Goal: Information Seeking & Learning: Learn about a topic

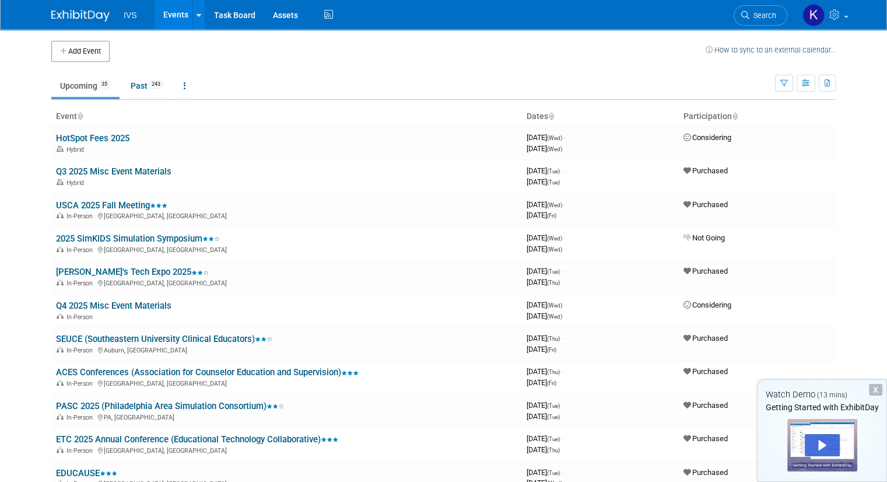
click at [167, 12] on link "Events" at bounding box center [176, 14] width 43 height 29
drag, startPoint x: 0, startPoint y: 0, endPoint x: 171, endPoint y: 37, distance: 175.0
click at [171, 37] on div "Add Event How to sync to an external calendar..." at bounding box center [443, 45] width 785 height 33
click at [884, 383] on div "X Watch Demo (13 mins) Getting Started with ExhibitDay" at bounding box center [822, 430] width 130 height 103
click at [877, 384] on div "X" at bounding box center [875, 390] width 13 height 12
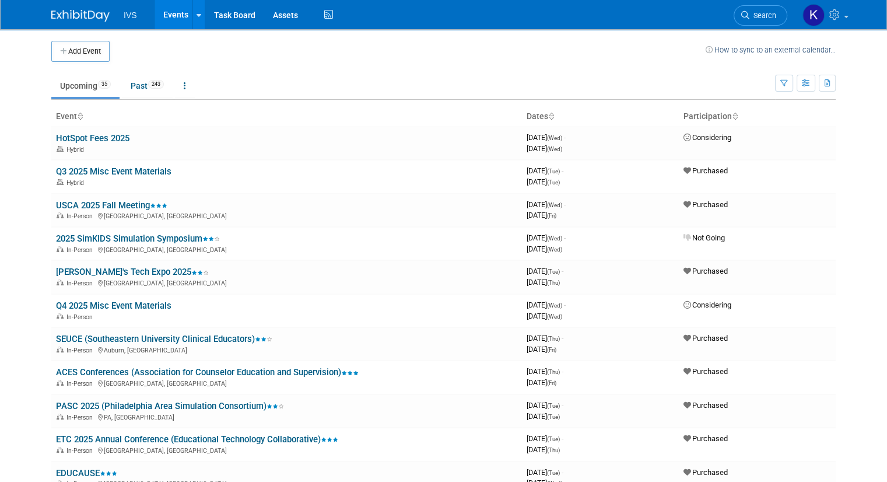
click at [439, 11] on div "IVS Events Add Event Bulk Upload Events Shareable Event Boards Recently Viewed …" at bounding box center [443, 14] width 785 height 29
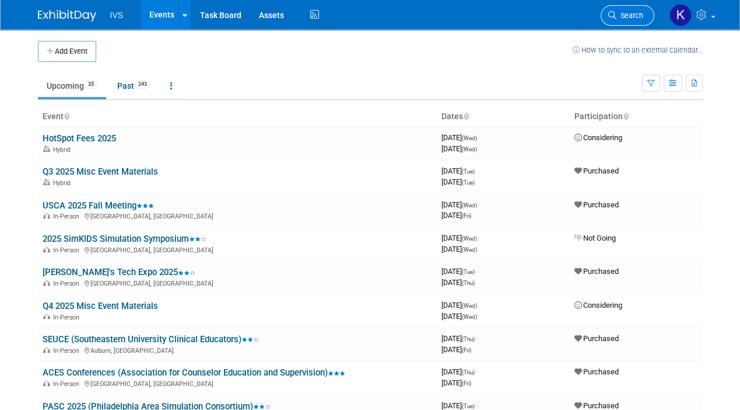
click at [632, 13] on span "Search" at bounding box center [630, 15] width 27 height 9
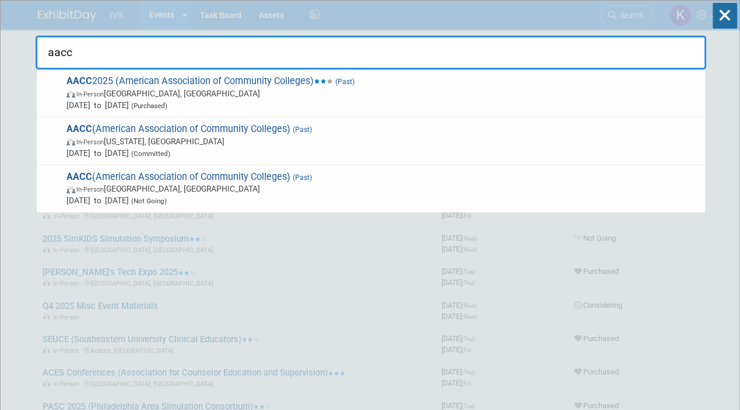
click at [75, 52] on input "aacc" at bounding box center [371, 53] width 671 height 34
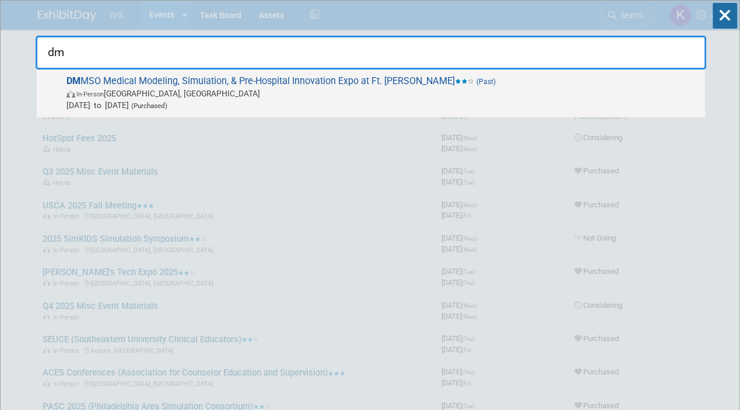
type input "dm"
click at [120, 76] on span "DM MSO Medical Modeling, Simulation, & Pre-Hospital Innovation Expo at Ft. Sam …" at bounding box center [381, 93] width 636 height 36
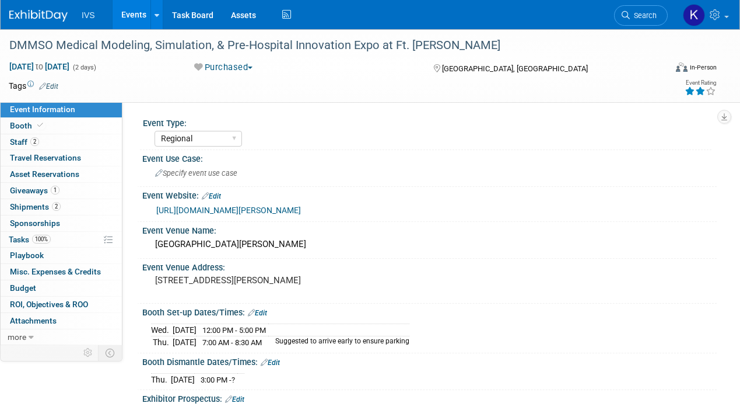
select select "Regional"
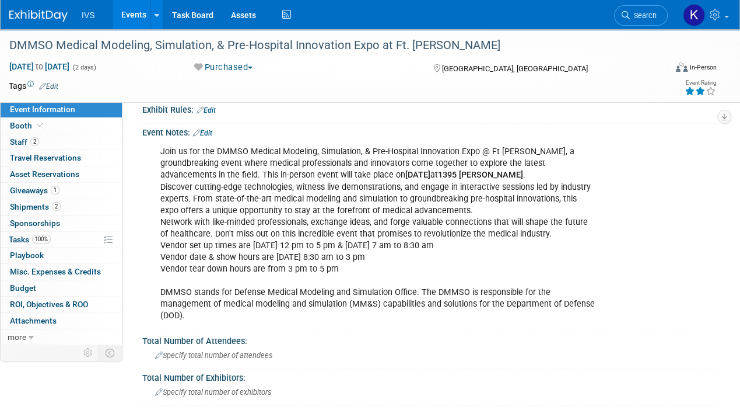
scroll to position [508, 0]
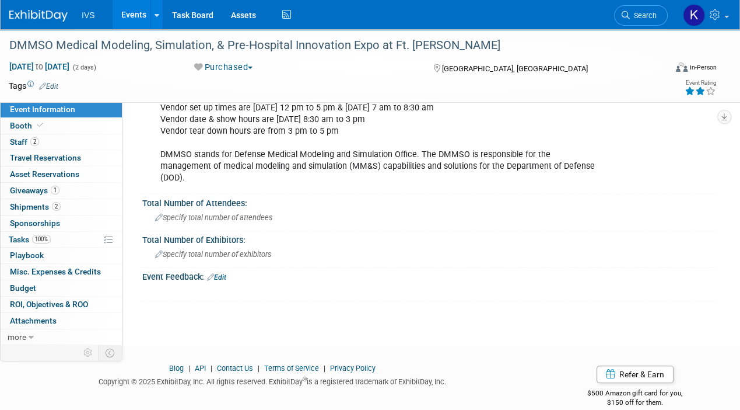
click at [127, 10] on link "Events" at bounding box center [134, 14] width 43 height 29
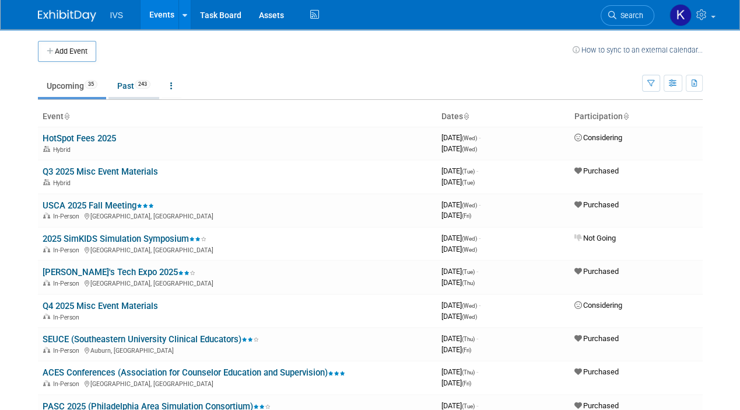
click at [124, 88] on link "Past 243" at bounding box center [134, 86] width 51 height 22
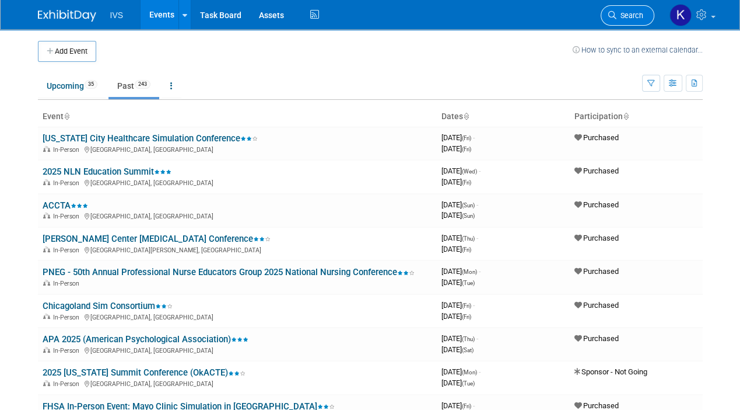
click at [628, 20] on link "Search" at bounding box center [628, 15] width 54 height 20
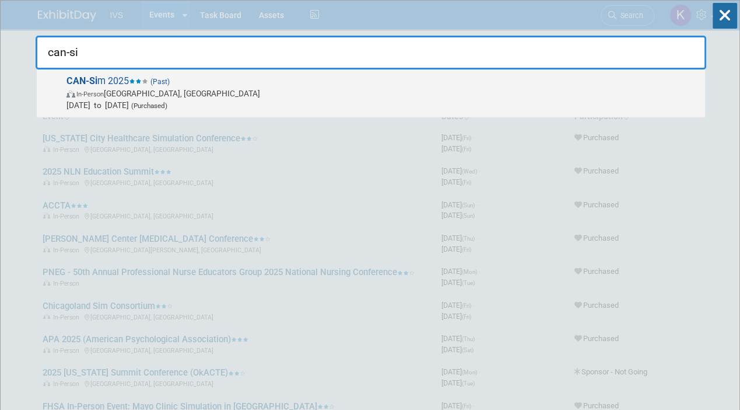
type input "can-si"
click at [344, 99] on span "May 4, 2025 to May 6, 2025 (Purchased)" at bounding box center [383, 105] width 633 height 12
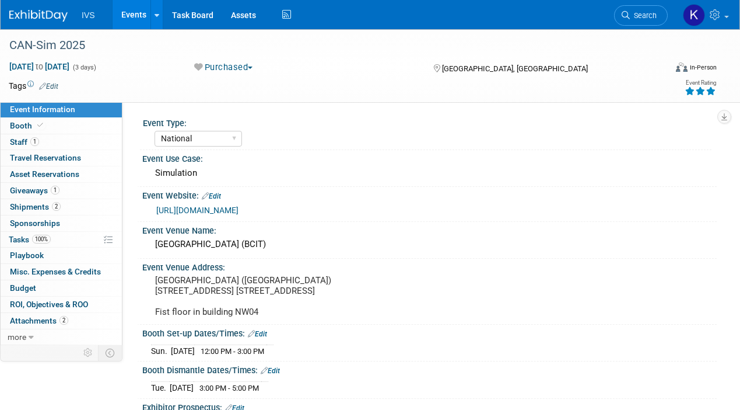
select select "National"
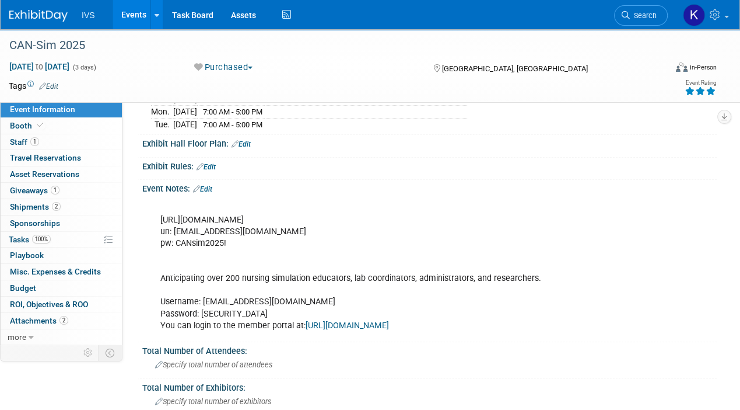
scroll to position [352, 0]
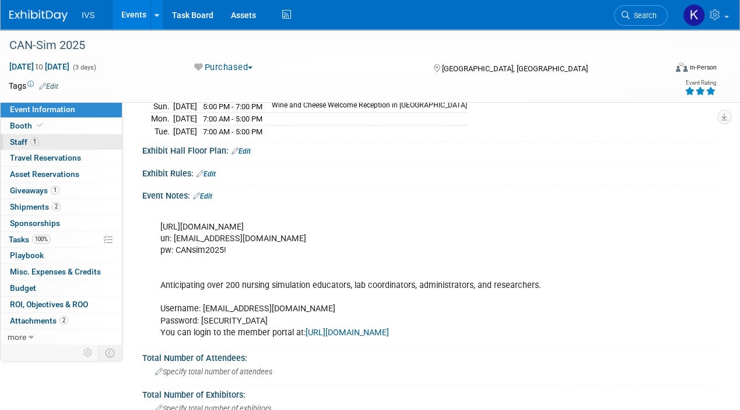
click at [16, 139] on span "Staff 1" at bounding box center [24, 141] width 29 height 9
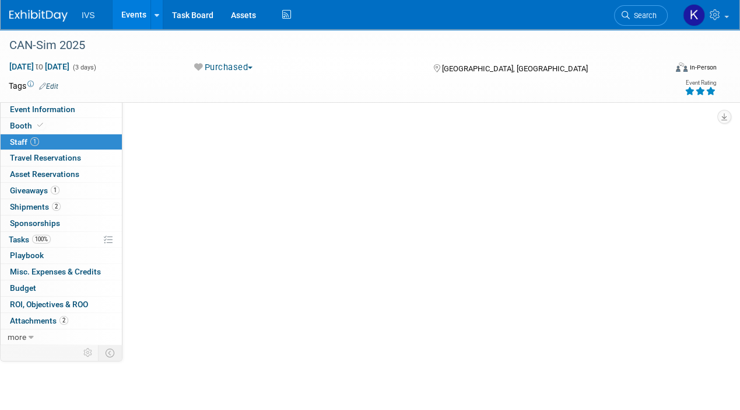
scroll to position [0, 0]
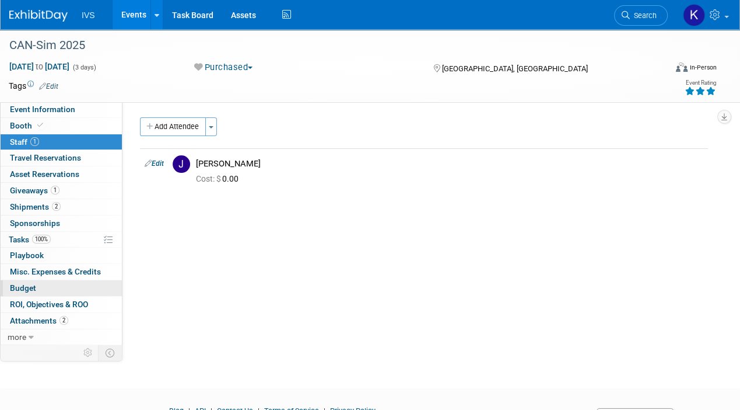
click at [60, 292] on link "Budget" at bounding box center [61, 288] width 121 height 16
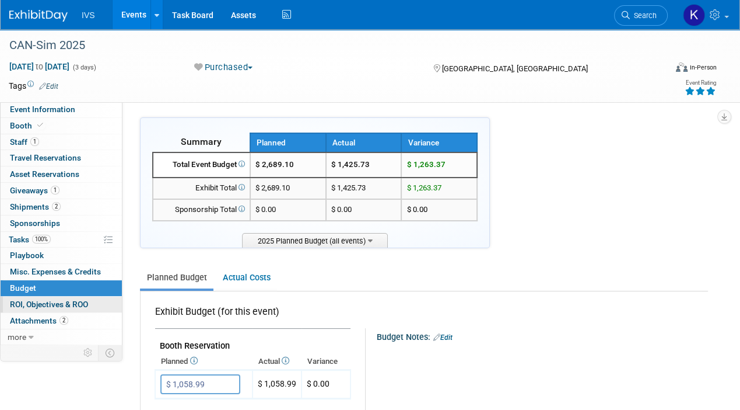
click at [58, 306] on span "ROI, Objectives & ROO 0" at bounding box center [49, 303] width 78 height 9
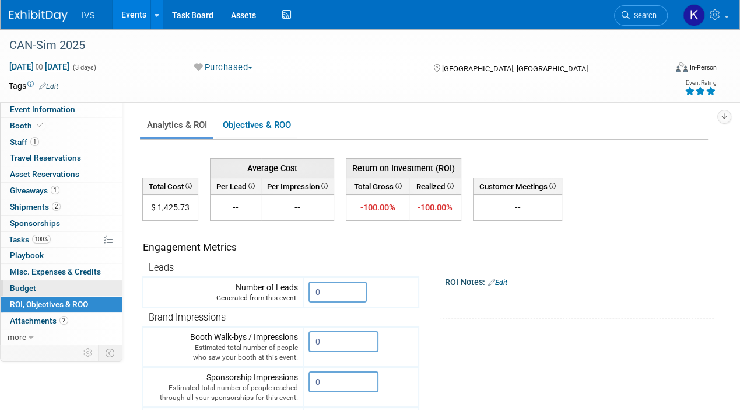
click at [61, 287] on link "Budget" at bounding box center [61, 288] width 121 height 16
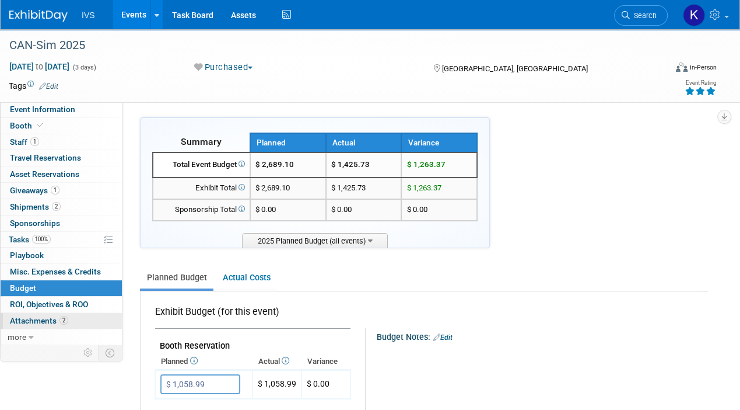
click at [54, 316] on span "Attachments 2" at bounding box center [39, 320] width 58 height 9
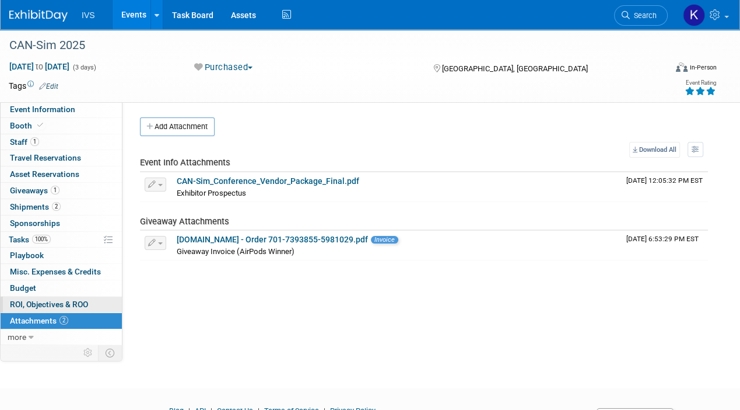
click at [54, 300] on span "ROI, Objectives & ROO 0" at bounding box center [49, 303] width 78 height 9
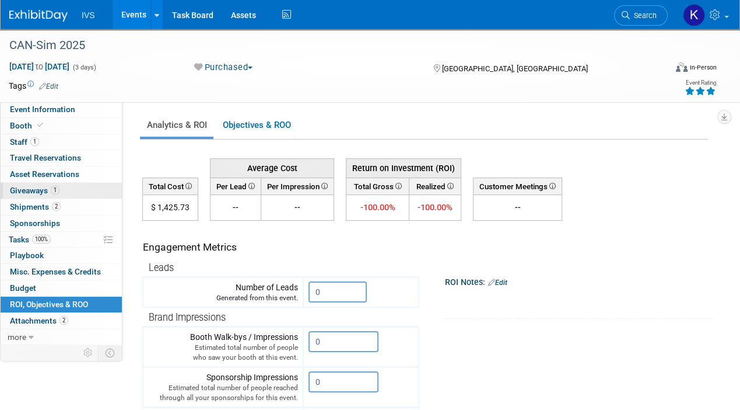
click at [47, 191] on span "Giveaways 1" at bounding box center [35, 190] width 50 height 9
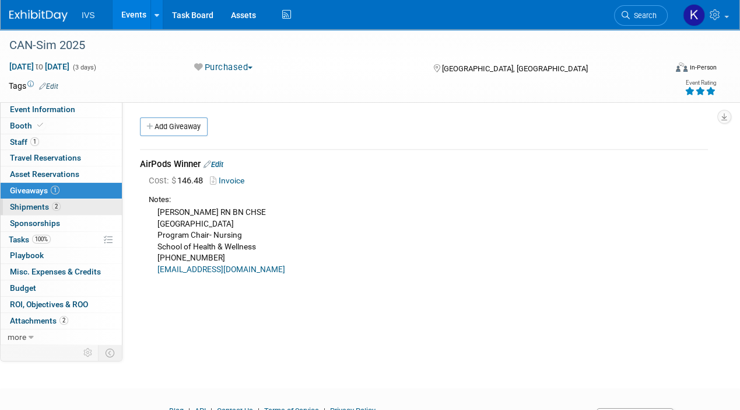
click at [46, 200] on link "2 Shipments 2" at bounding box center [61, 207] width 121 height 16
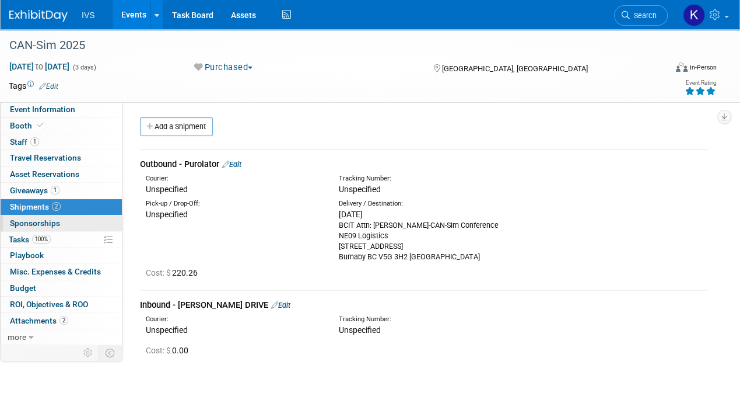
click at [49, 220] on span "Sponsorships 0" at bounding box center [35, 222] width 50 height 9
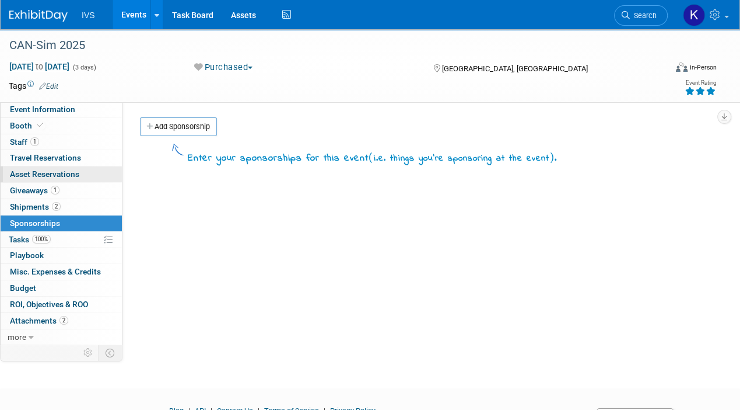
click at [56, 167] on link "0 Asset Reservations 0" at bounding box center [61, 174] width 121 height 16
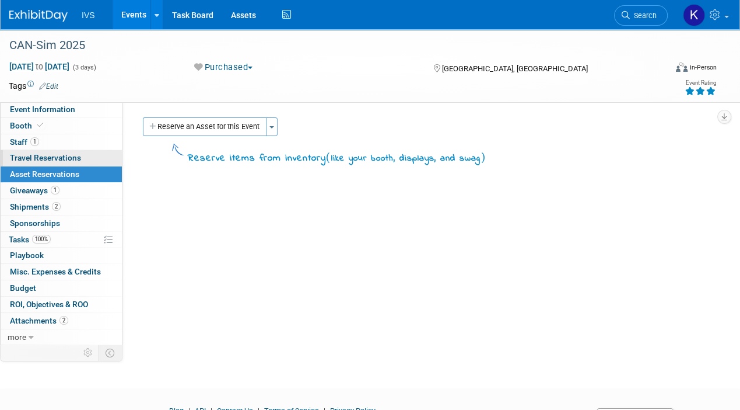
click at [47, 150] on link "0 Travel Reservations 0" at bounding box center [61, 158] width 121 height 16
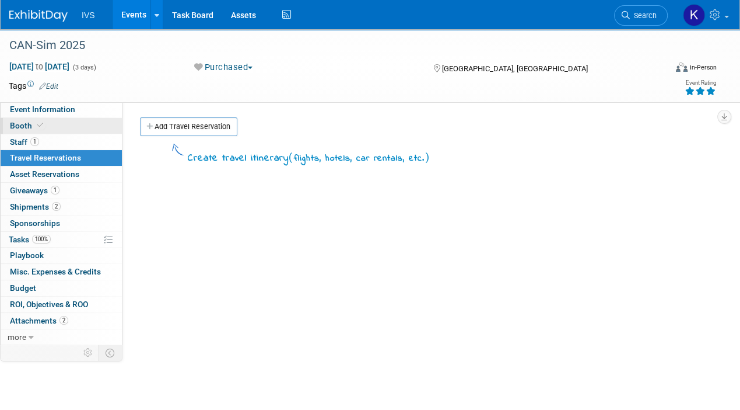
click at [23, 133] on link "Booth" at bounding box center [61, 126] width 121 height 16
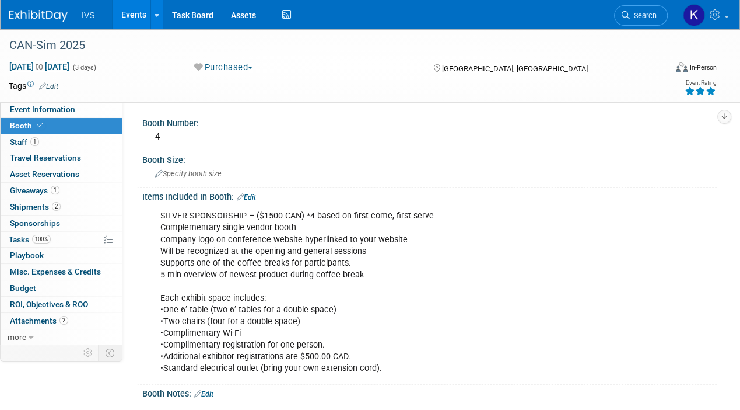
click at [23, 131] on link "Booth" at bounding box center [61, 126] width 121 height 16
click at [23, 144] on span "Staff 1" at bounding box center [24, 141] width 29 height 9
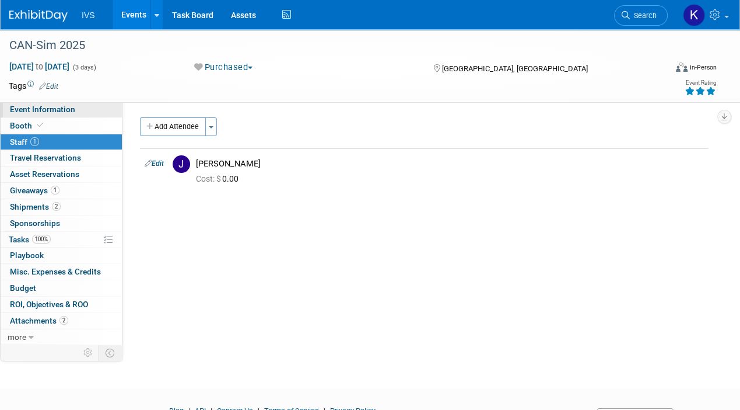
click at [23, 110] on span "Event Information" at bounding box center [42, 108] width 65 height 9
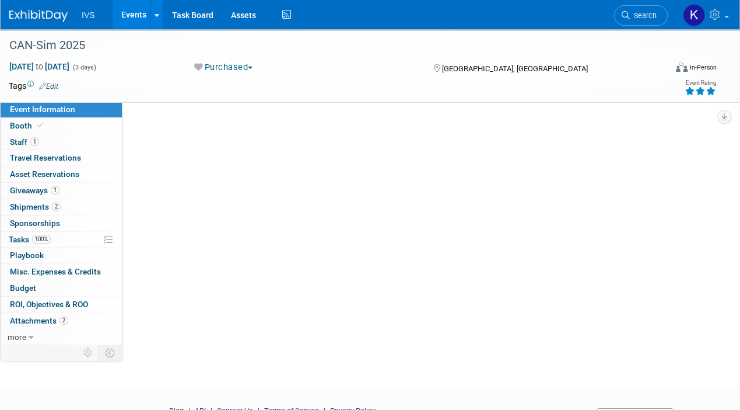
select select "National"
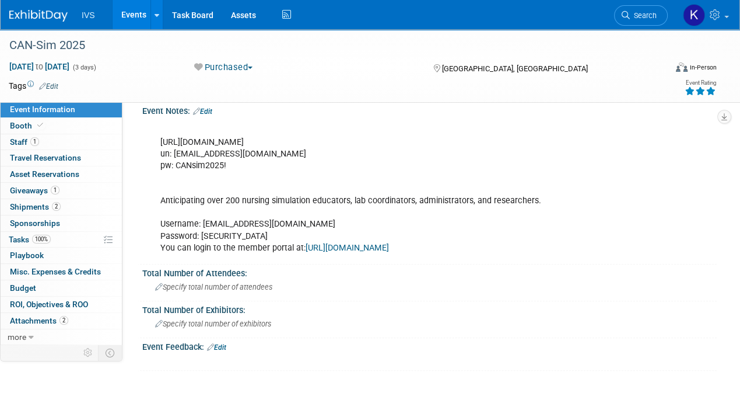
scroll to position [436, 0]
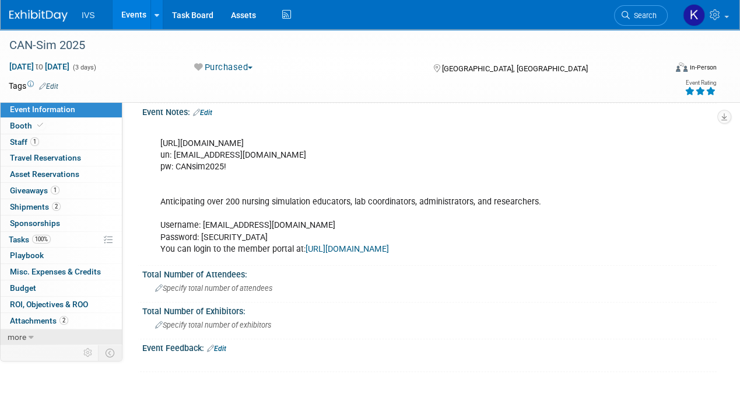
click at [32, 333] on icon at bounding box center [31, 337] width 5 height 8
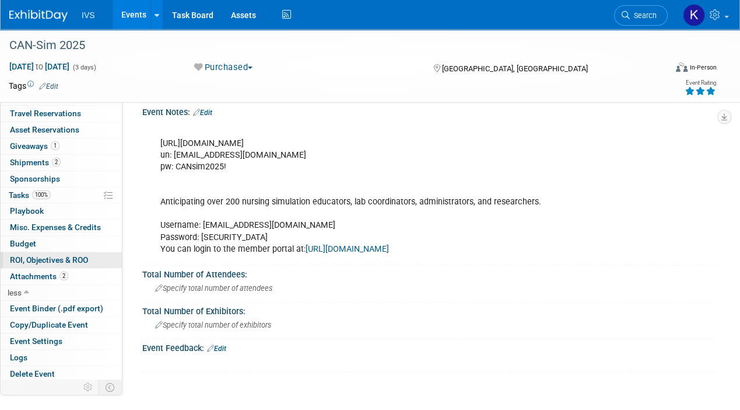
scroll to position [517, 0]
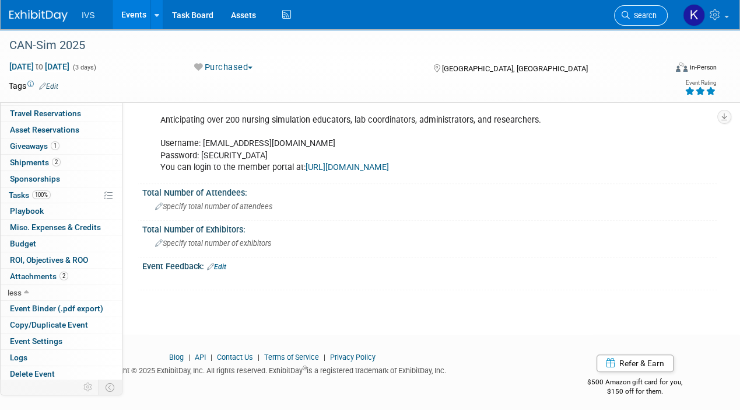
click at [653, 16] on span "Search" at bounding box center [643, 15] width 27 height 9
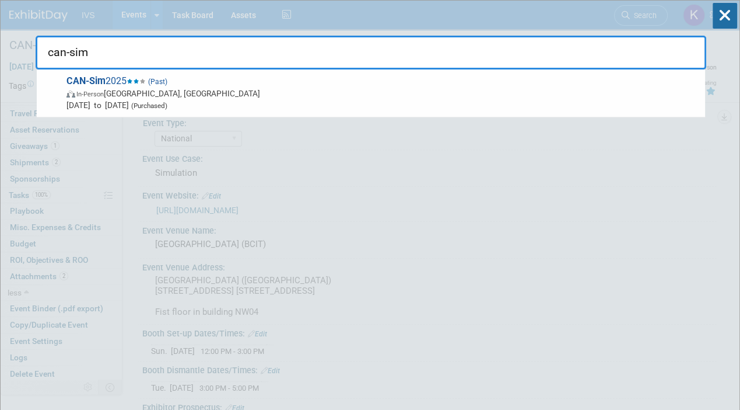
type input "can-sim"
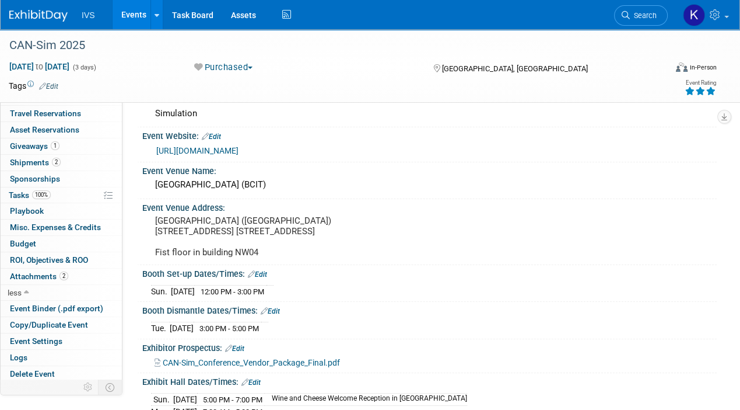
scroll to position [60, 0]
click at [649, 8] on link "Search" at bounding box center [641, 15] width 54 height 20
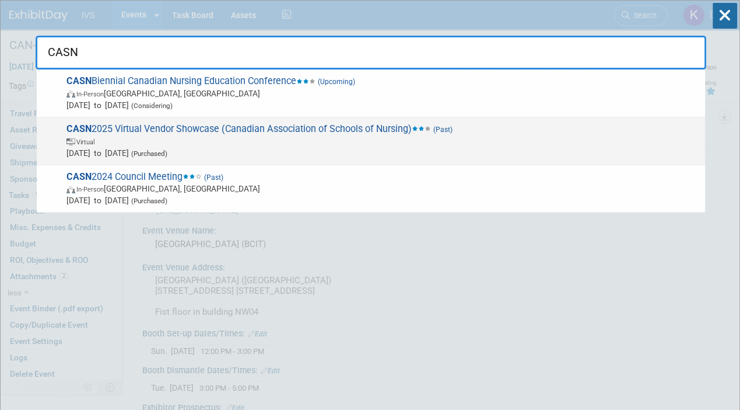
type input "CASN"
click at [299, 148] on span "May 14, 2025 to May 14, 2025 (Purchased)" at bounding box center [383, 153] width 633 height 12
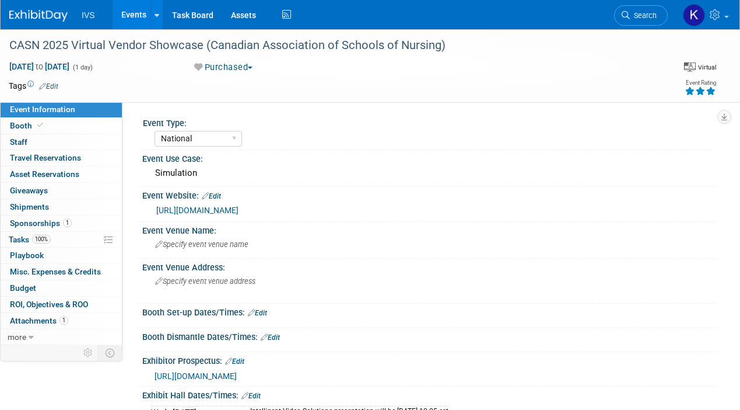
select select "National"
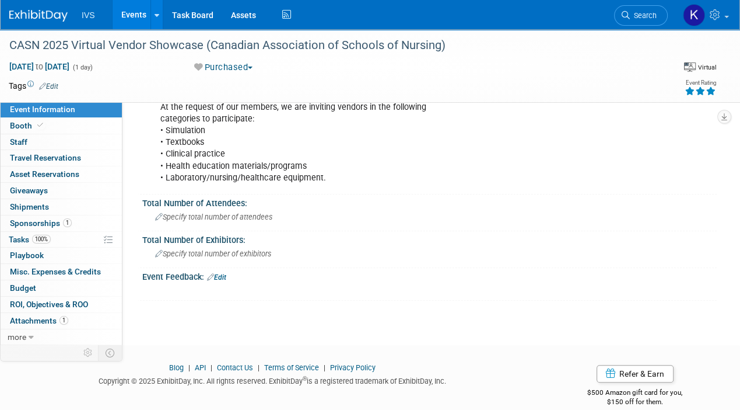
scroll to position [551, 0]
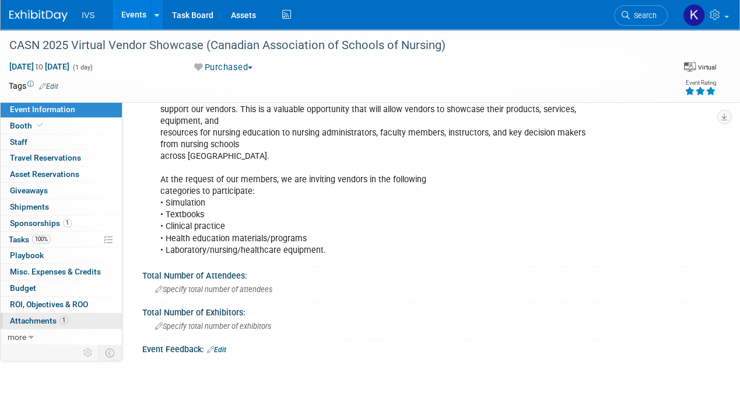
click at [46, 326] on link "1 Attachments 1" at bounding box center [61, 321] width 121 height 16
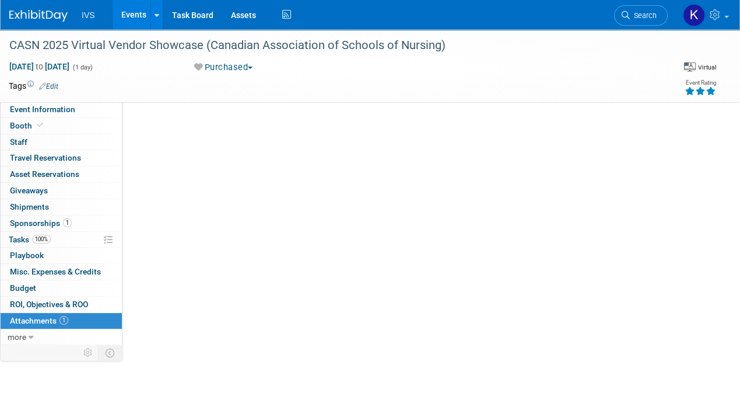
scroll to position [0, 0]
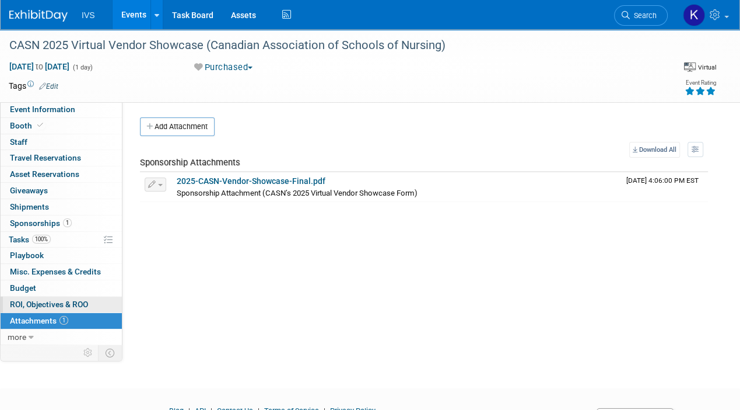
click at [46, 299] on span "ROI, Objectives & ROO 0" at bounding box center [49, 303] width 78 height 9
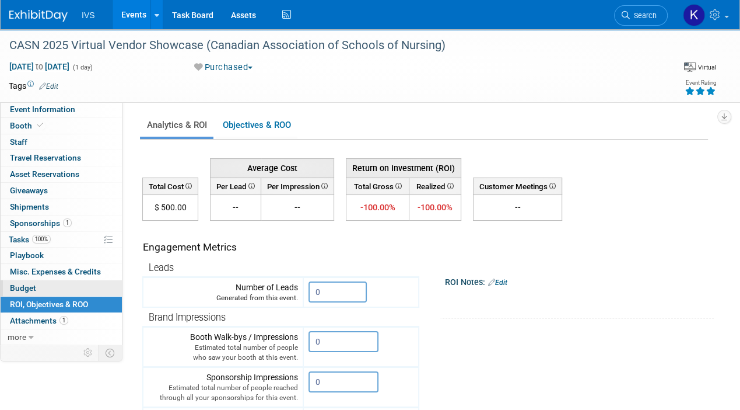
click at [47, 280] on link "Budget" at bounding box center [61, 288] width 121 height 16
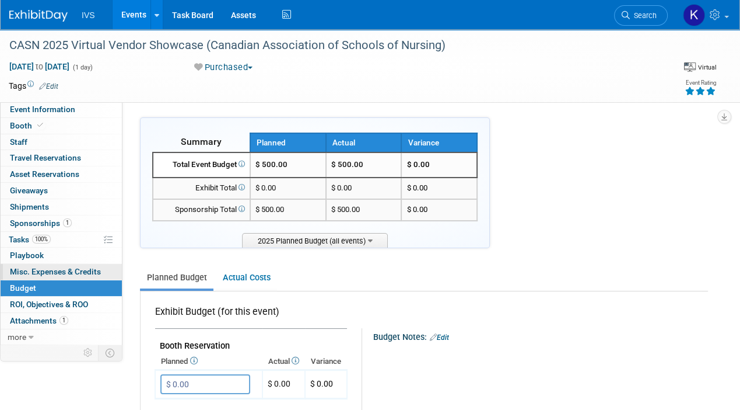
click at [49, 267] on span "Misc. Expenses & Credits 0" at bounding box center [55, 271] width 91 height 9
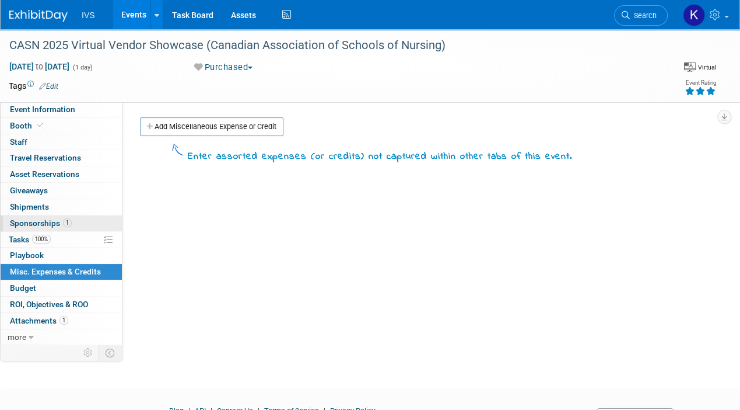
click at [46, 222] on span "Sponsorships 1" at bounding box center [41, 222] width 62 height 9
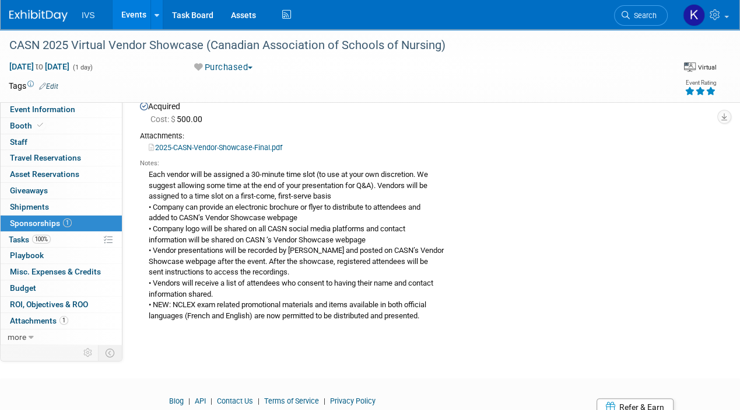
scroll to position [75, 0]
click at [257, 170] on div "Each vendor will be assigned a 30-minute time slot (to use at your own discreti…" at bounding box center [424, 243] width 568 height 153
click at [246, 198] on div "Each vendor will be assigned a 30-minute time slot (to use at your own discreti…" at bounding box center [424, 243] width 568 height 153
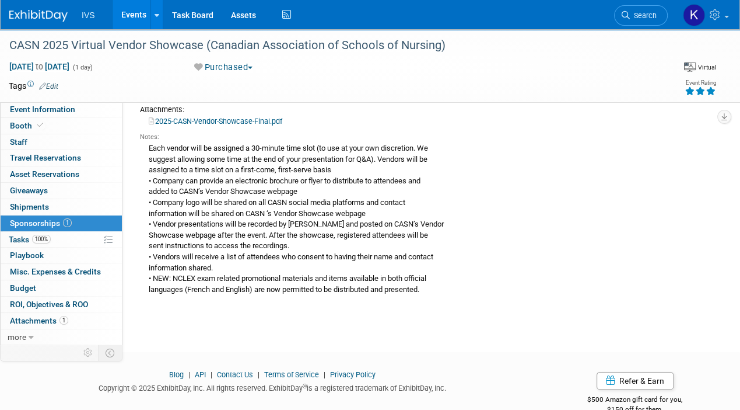
scroll to position [110, 0]
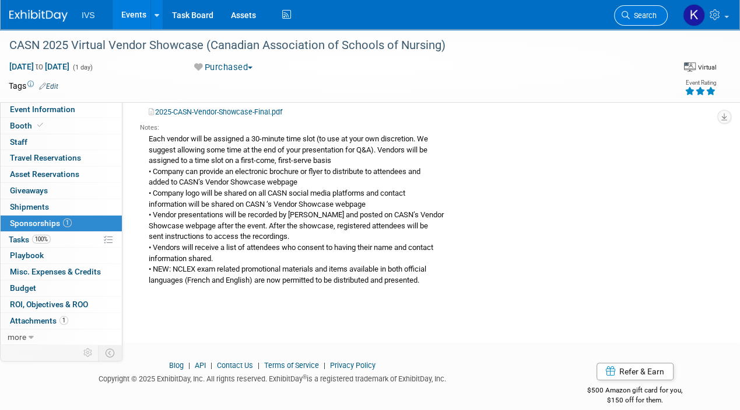
click at [641, 11] on span "Search" at bounding box center [643, 15] width 27 height 9
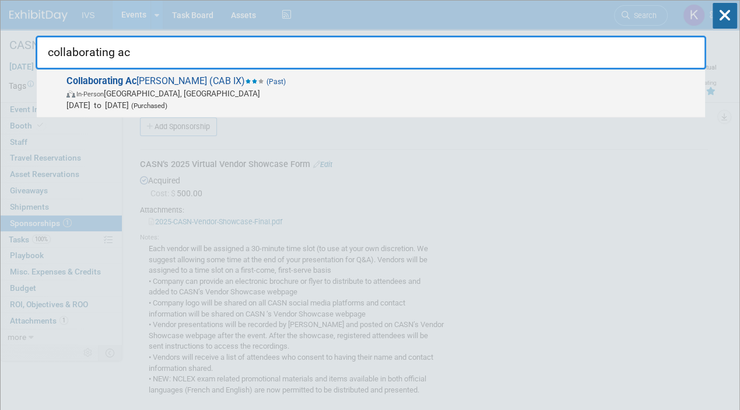
type input "collaborating ac"
click at [408, 96] on span "In-Person Omaha, NE" at bounding box center [383, 94] width 633 height 12
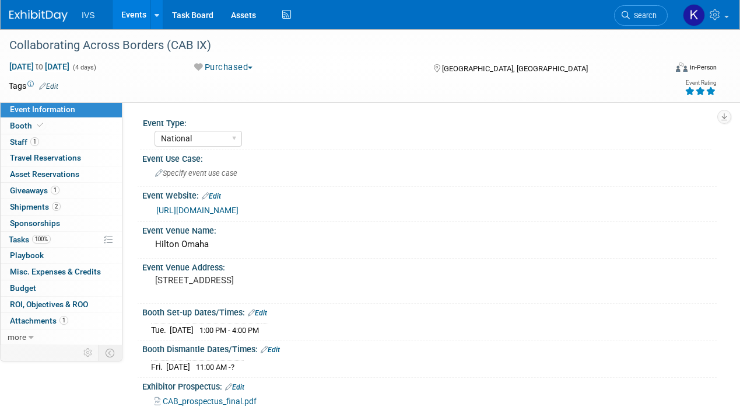
select select "National"
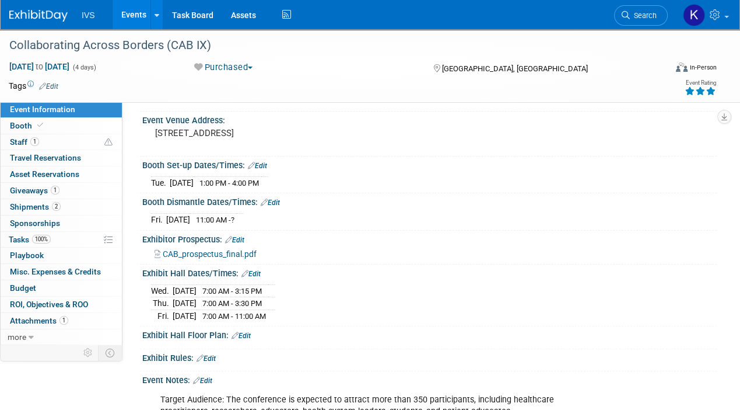
scroll to position [86, 0]
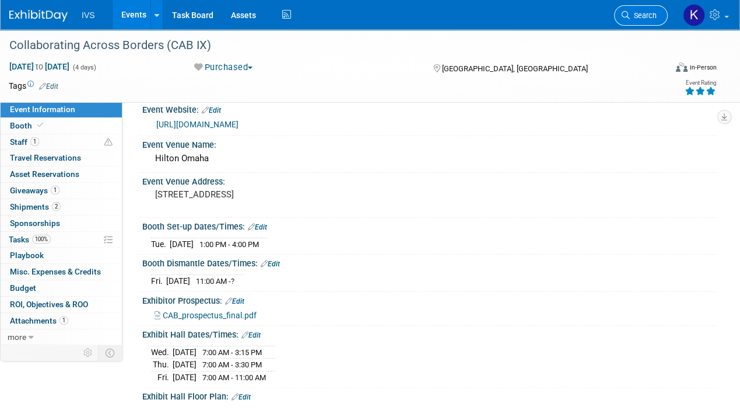
click at [634, 12] on span "Search" at bounding box center [643, 15] width 27 height 9
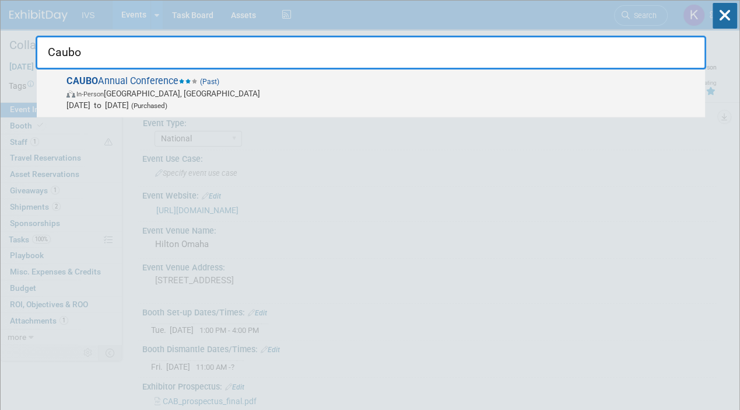
type input "Caubo"
click at [390, 93] on span "In-Person [GEOGRAPHIC_DATA], [GEOGRAPHIC_DATA]" at bounding box center [383, 94] width 633 height 12
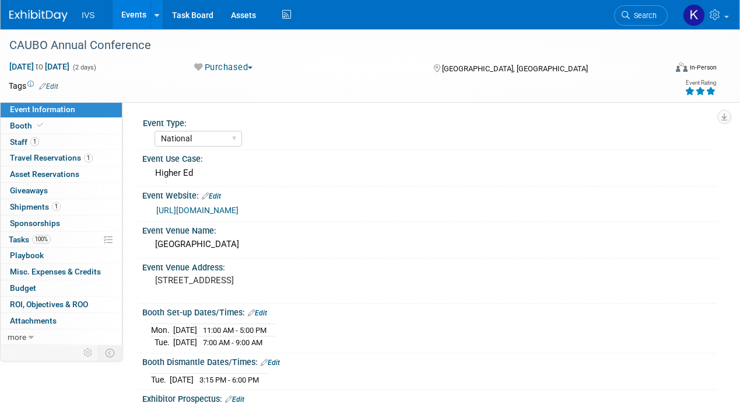
select select "National"
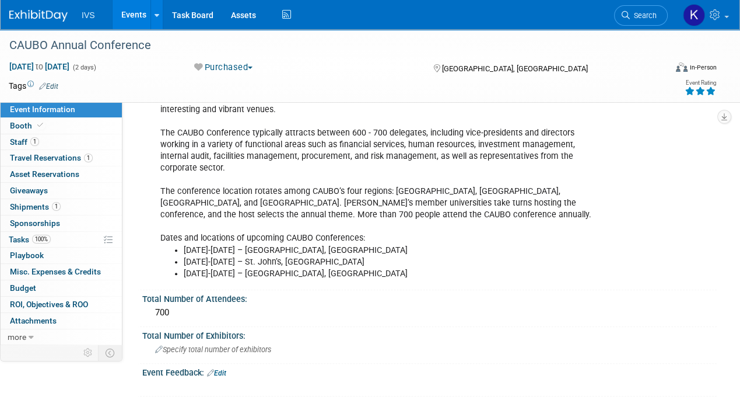
scroll to position [636, 0]
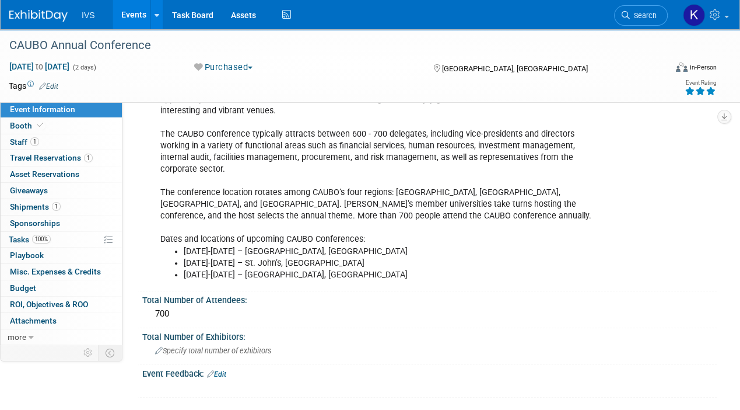
click at [390, 93] on div "Tags Edit Event Rating" at bounding box center [363, 88] width 726 height 20
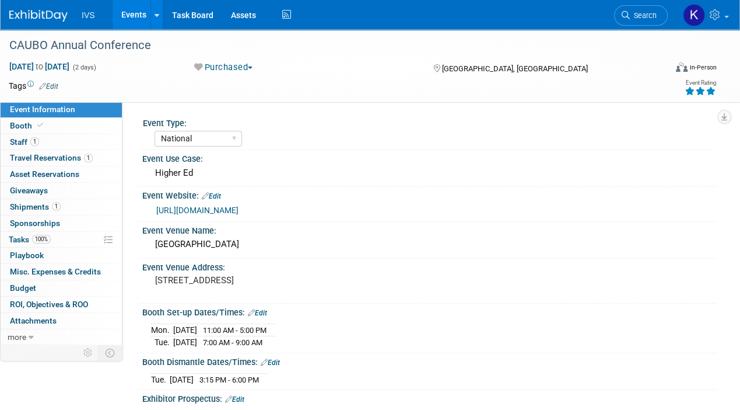
scroll to position [0, 0]
click at [645, 20] on link "Search" at bounding box center [641, 15] width 54 height 20
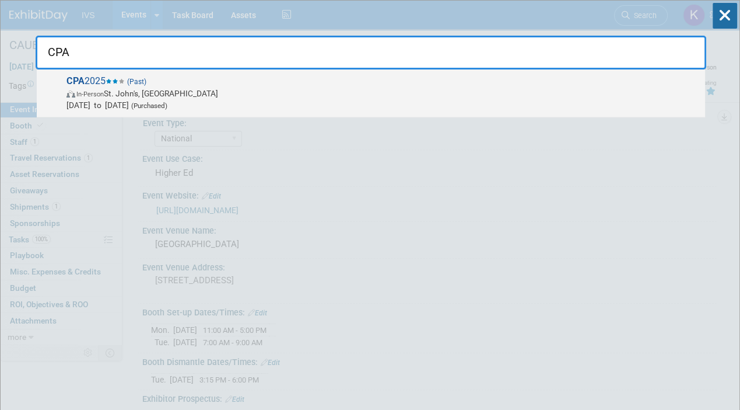
type input "CPA"
click at [398, 96] on span "In-Person St. John's, Canada" at bounding box center [383, 94] width 633 height 12
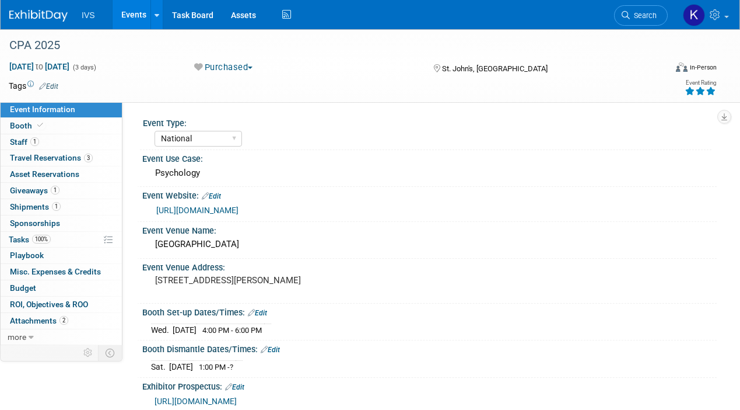
select select "National"
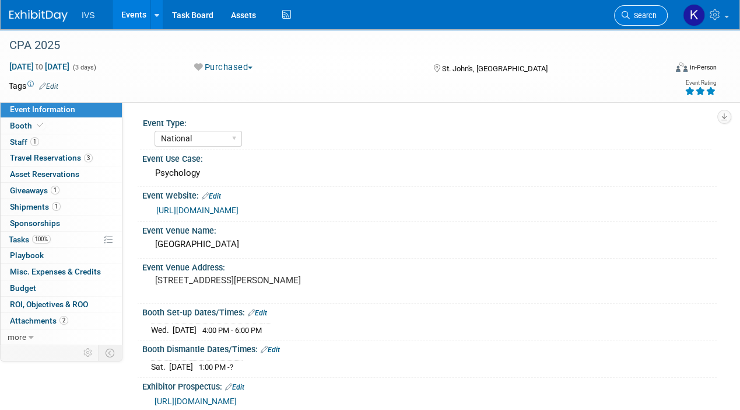
click at [646, 8] on link "Search" at bounding box center [641, 15] width 54 height 20
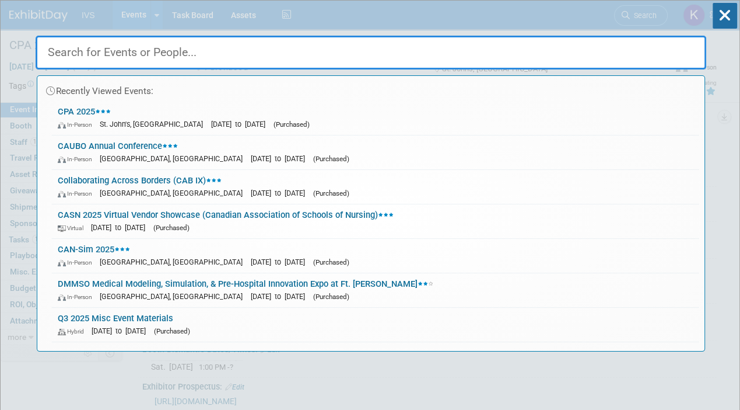
click at [310, 57] on input "text" at bounding box center [371, 53] width 671 height 34
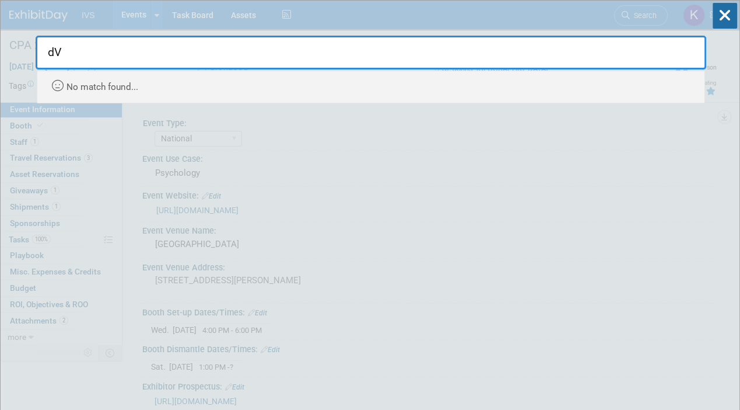
type input "d"
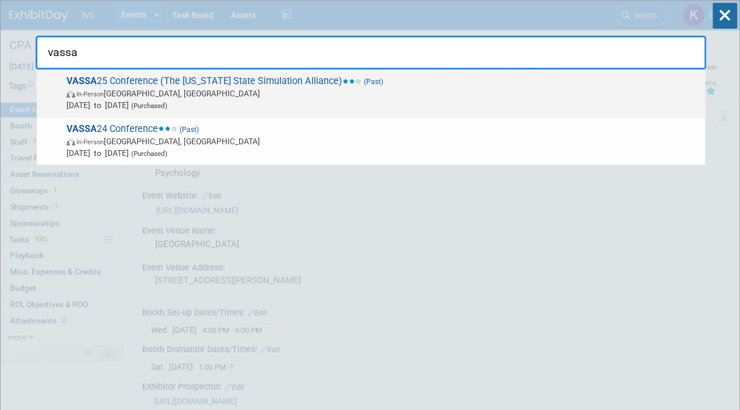
type input "vassa"
click at [289, 101] on span "Jul 28, 2025 to Jul 30, 2025 (Purchased)" at bounding box center [383, 105] width 633 height 12
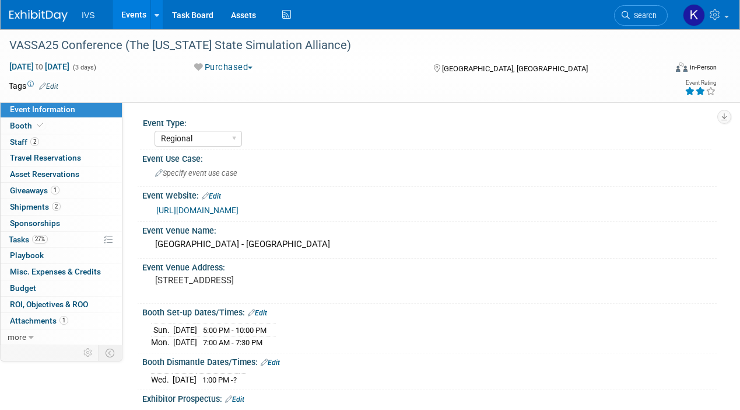
select select "Regional"
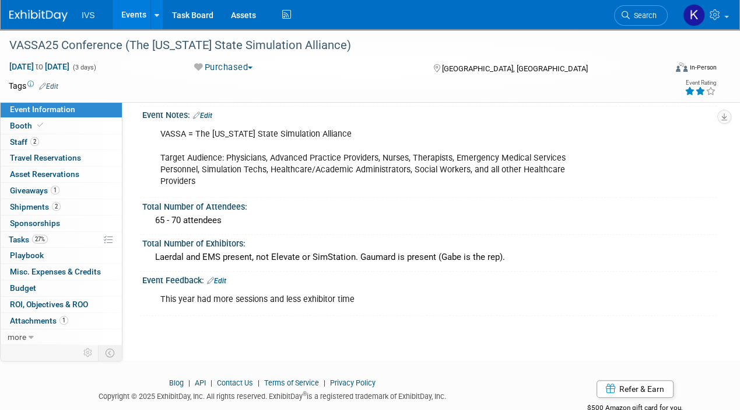
scroll to position [425, 0]
click at [330, 289] on div "This year had more sessions and less exhibitor time" at bounding box center [377, 299] width 451 height 23
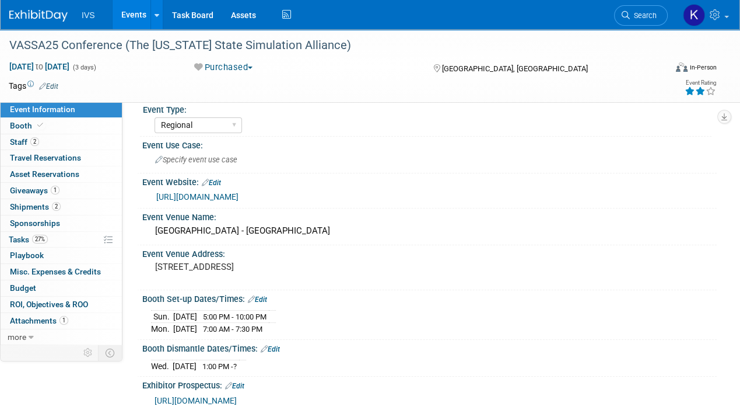
scroll to position [0, 0]
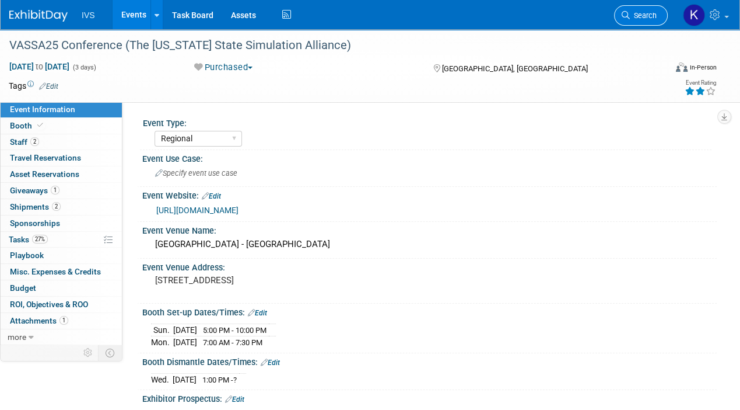
click at [655, 6] on link "Search" at bounding box center [641, 15] width 54 height 20
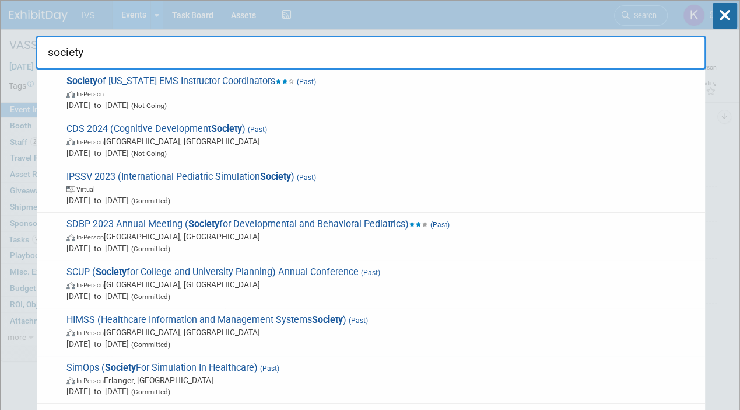
click at [335, 53] on input "society" at bounding box center [371, 53] width 671 height 34
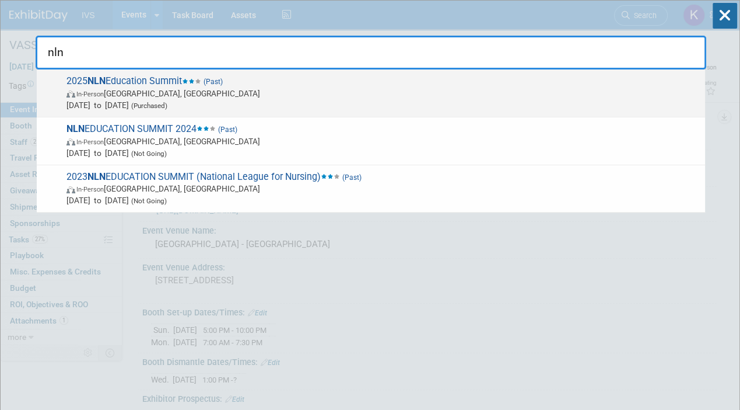
type input "nln"
click at [254, 99] on span "Sep 17, 2025 to Sep 19, 2025 (Purchased)" at bounding box center [383, 105] width 633 height 12
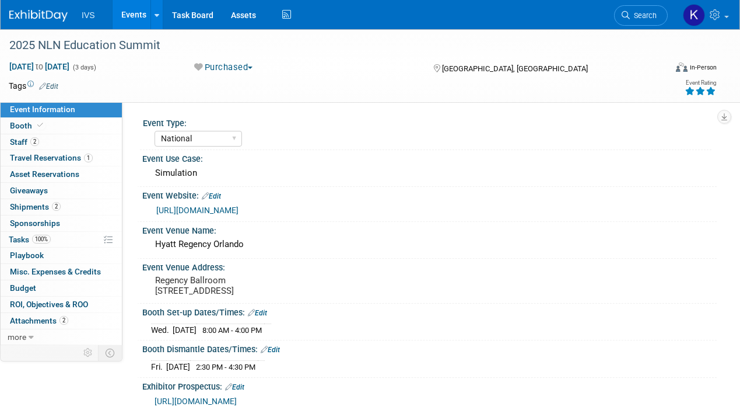
select select "National"
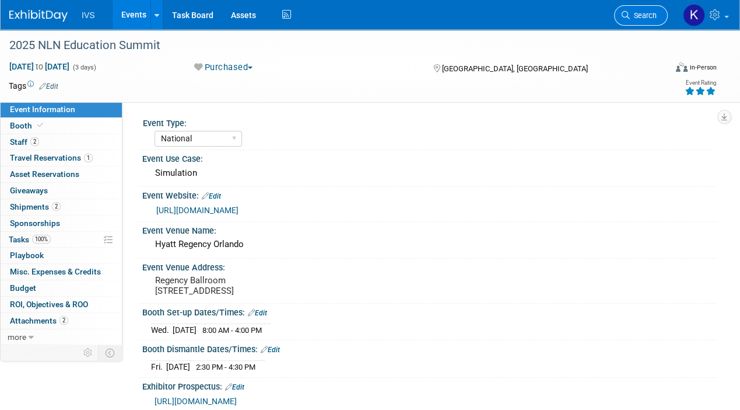
click at [650, 10] on link "Search" at bounding box center [641, 15] width 54 height 20
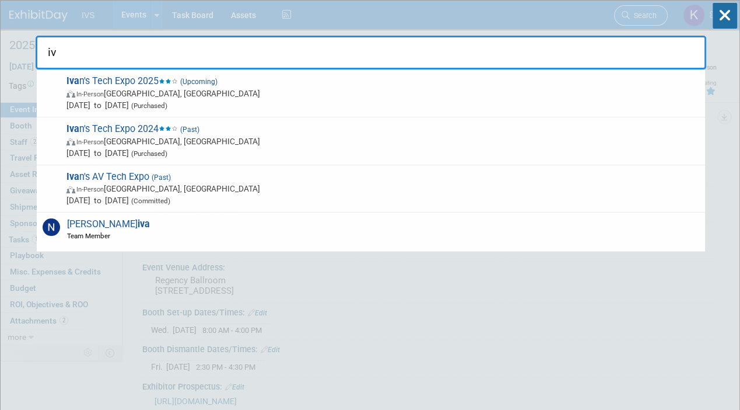
type input "i"
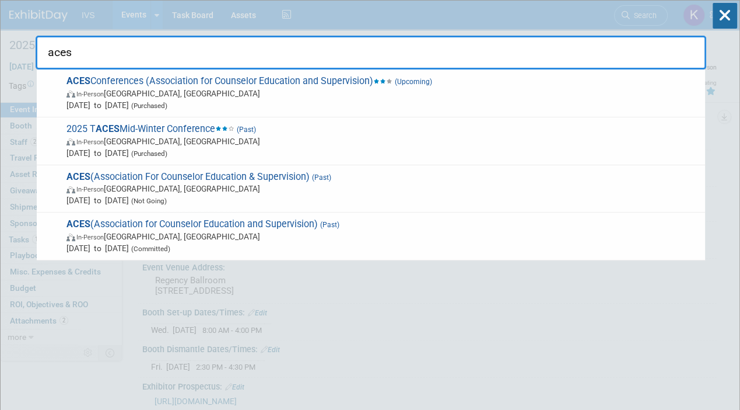
click at [137, 50] on input "aces" at bounding box center [371, 53] width 671 height 34
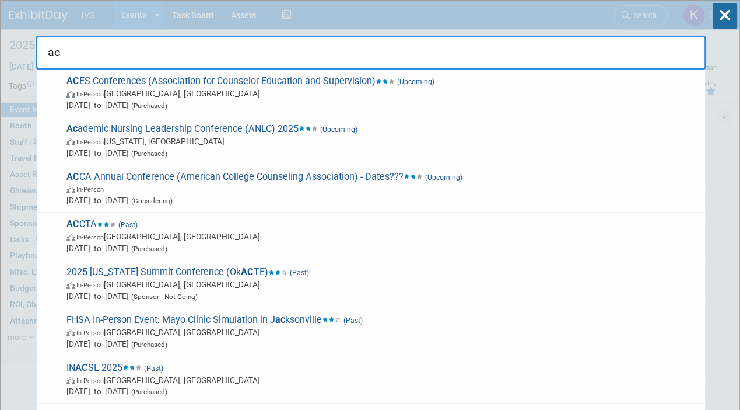
type input "a"
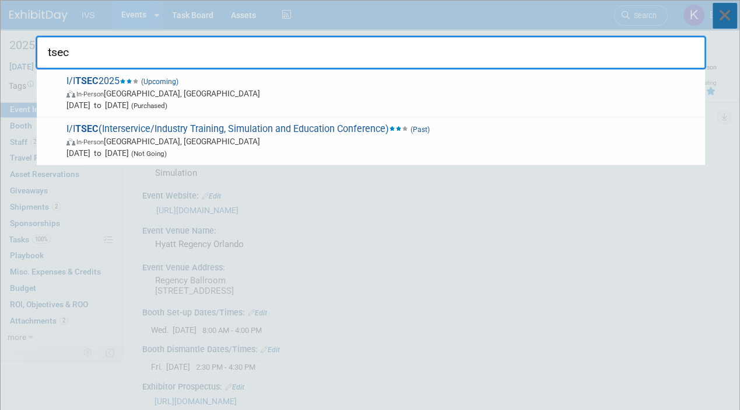
type input "tsec"
click at [728, 23] on icon at bounding box center [725, 16] width 25 height 26
